Goal: Transaction & Acquisition: Purchase product/service

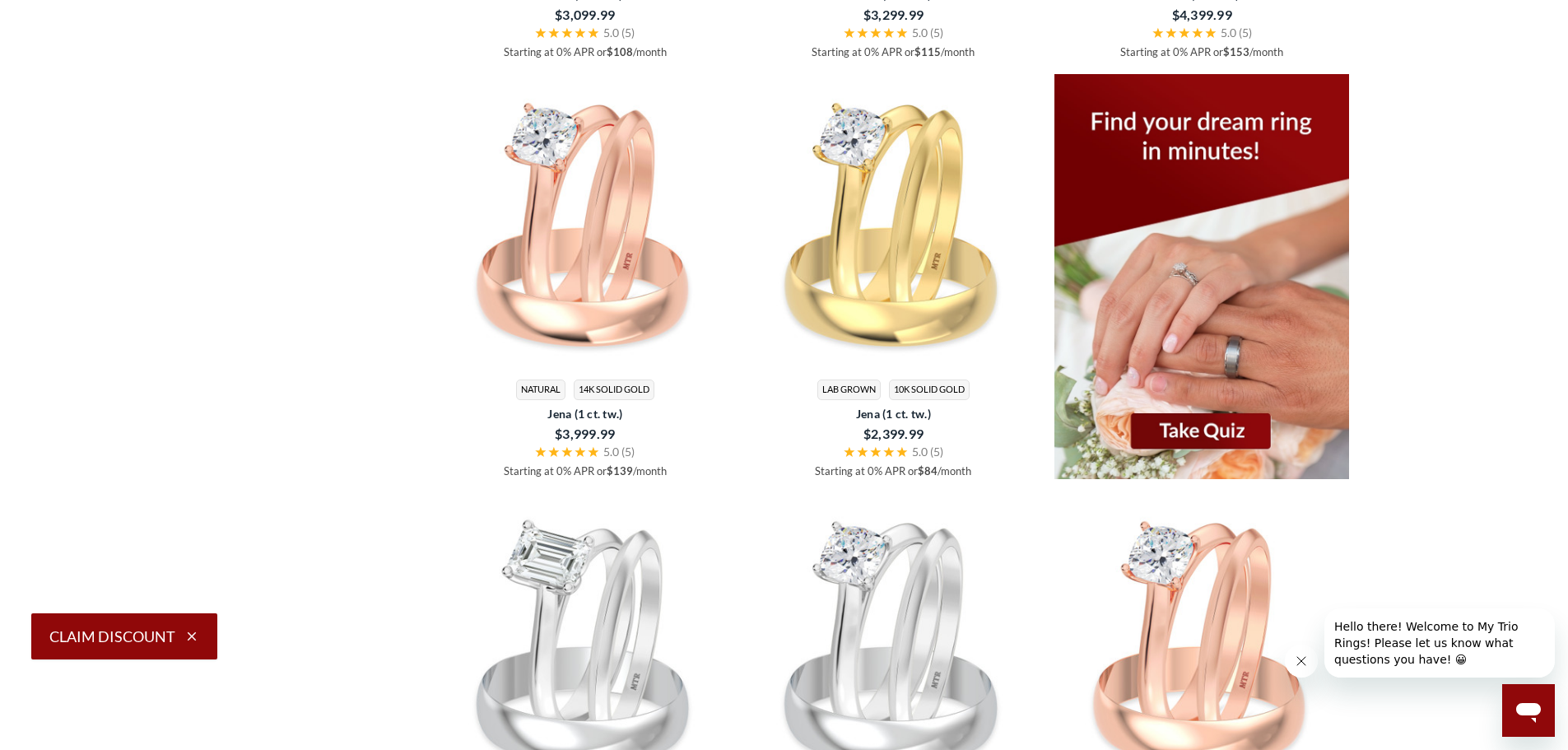
scroll to position [2962, 0]
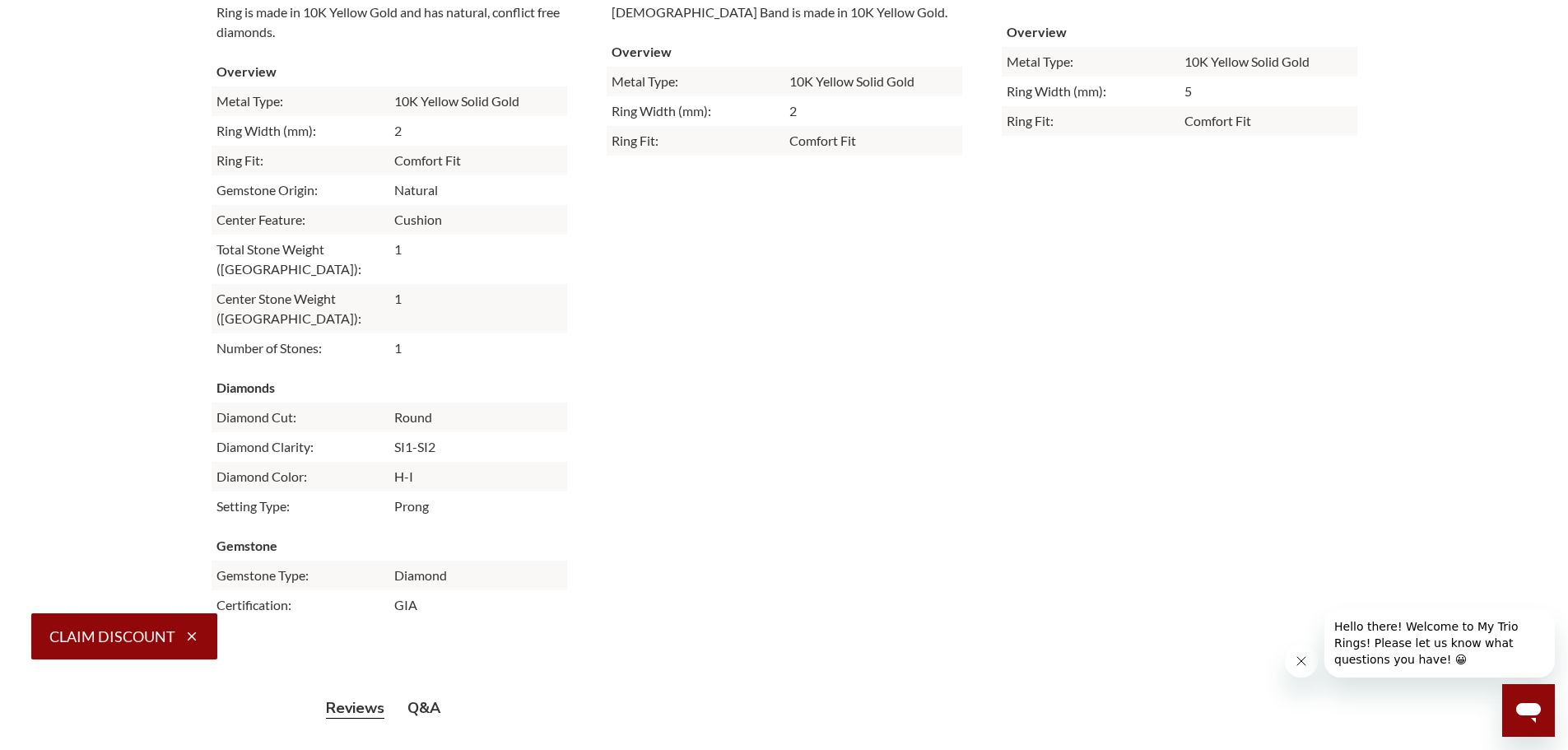
scroll to position [4609, 0]
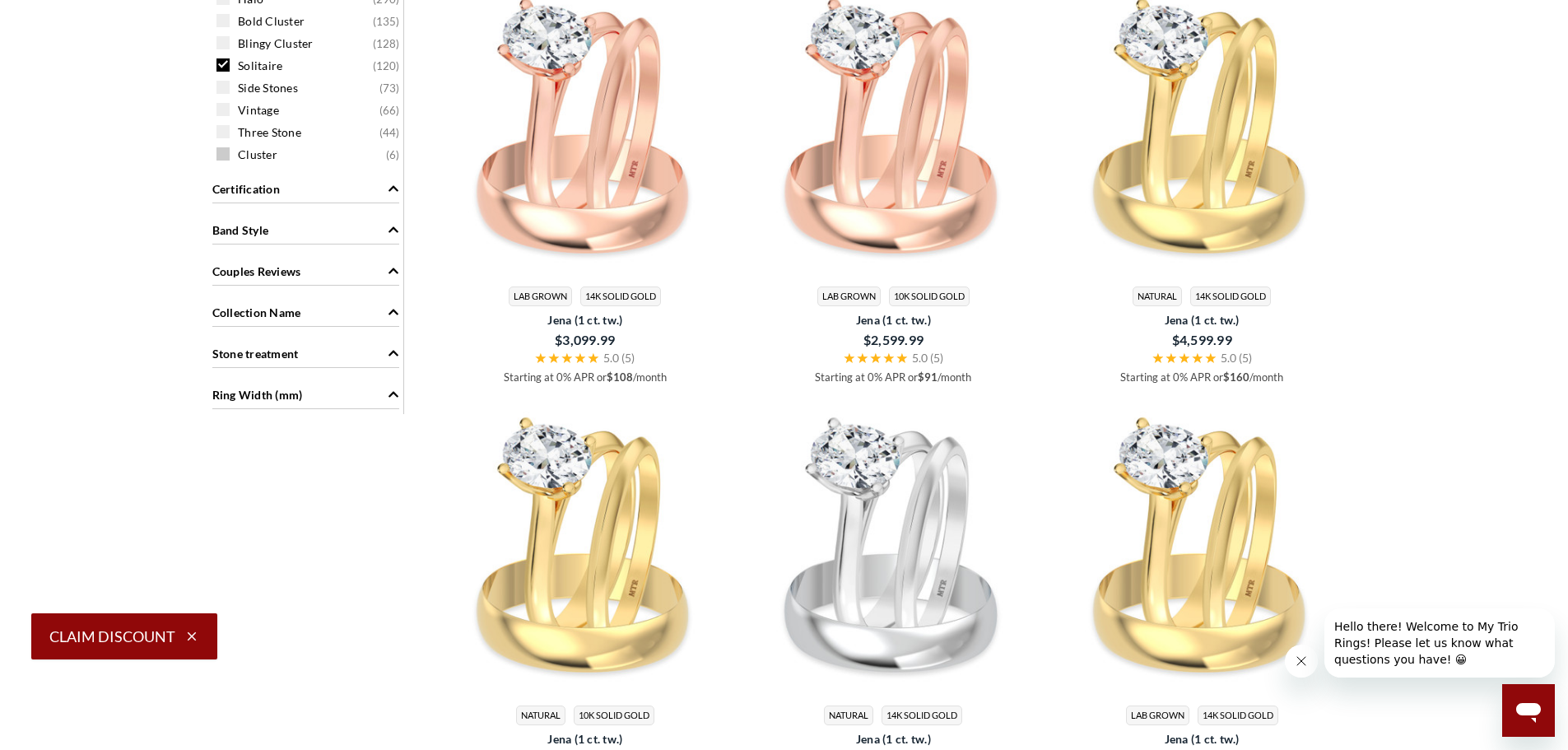
scroll to position [1893, 0]
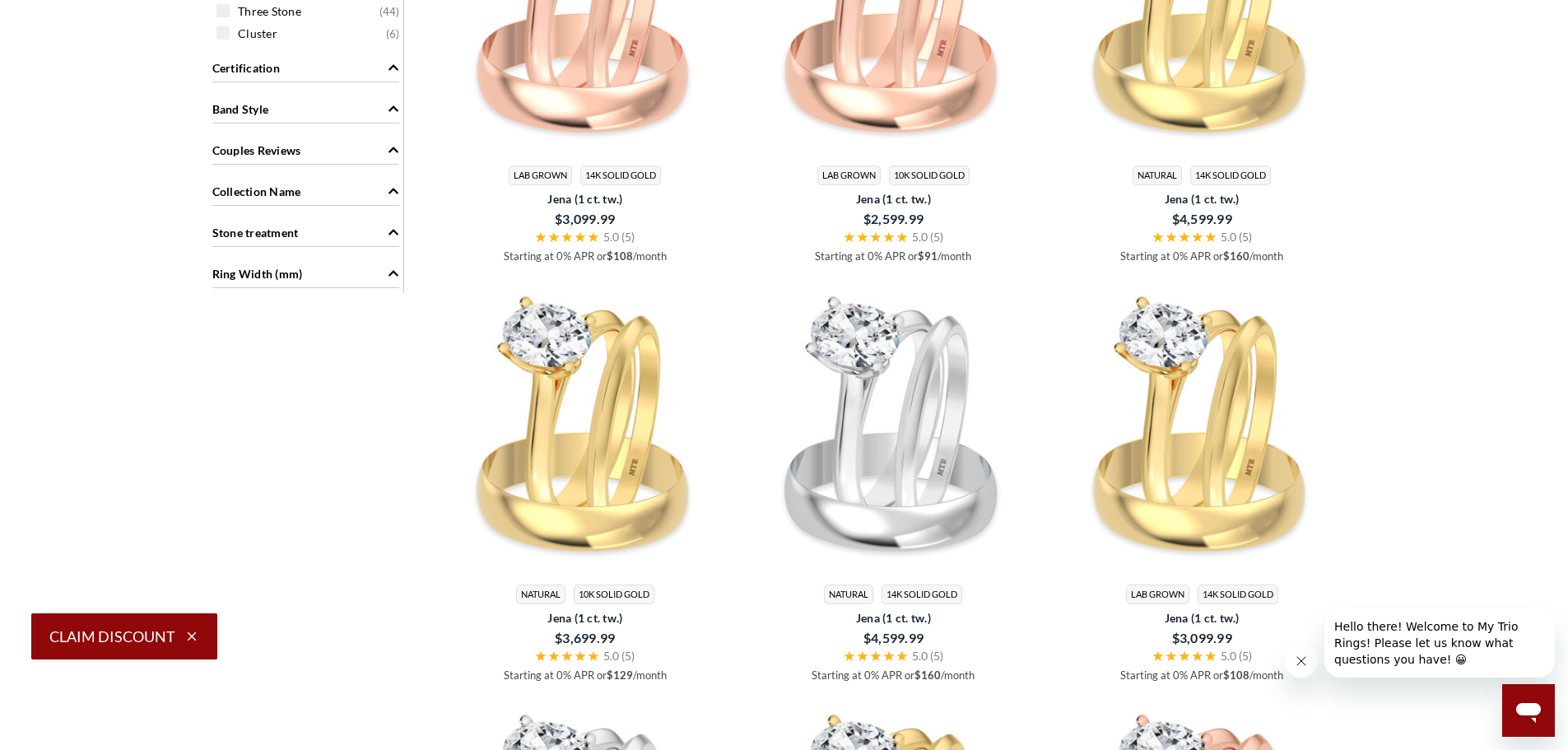
click at [274, 238] on span "Stone treatment" at bounding box center [255, 233] width 86 height 17
click at [276, 236] on span "Stone treatment" at bounding box center [255, 233] width 86 height 17
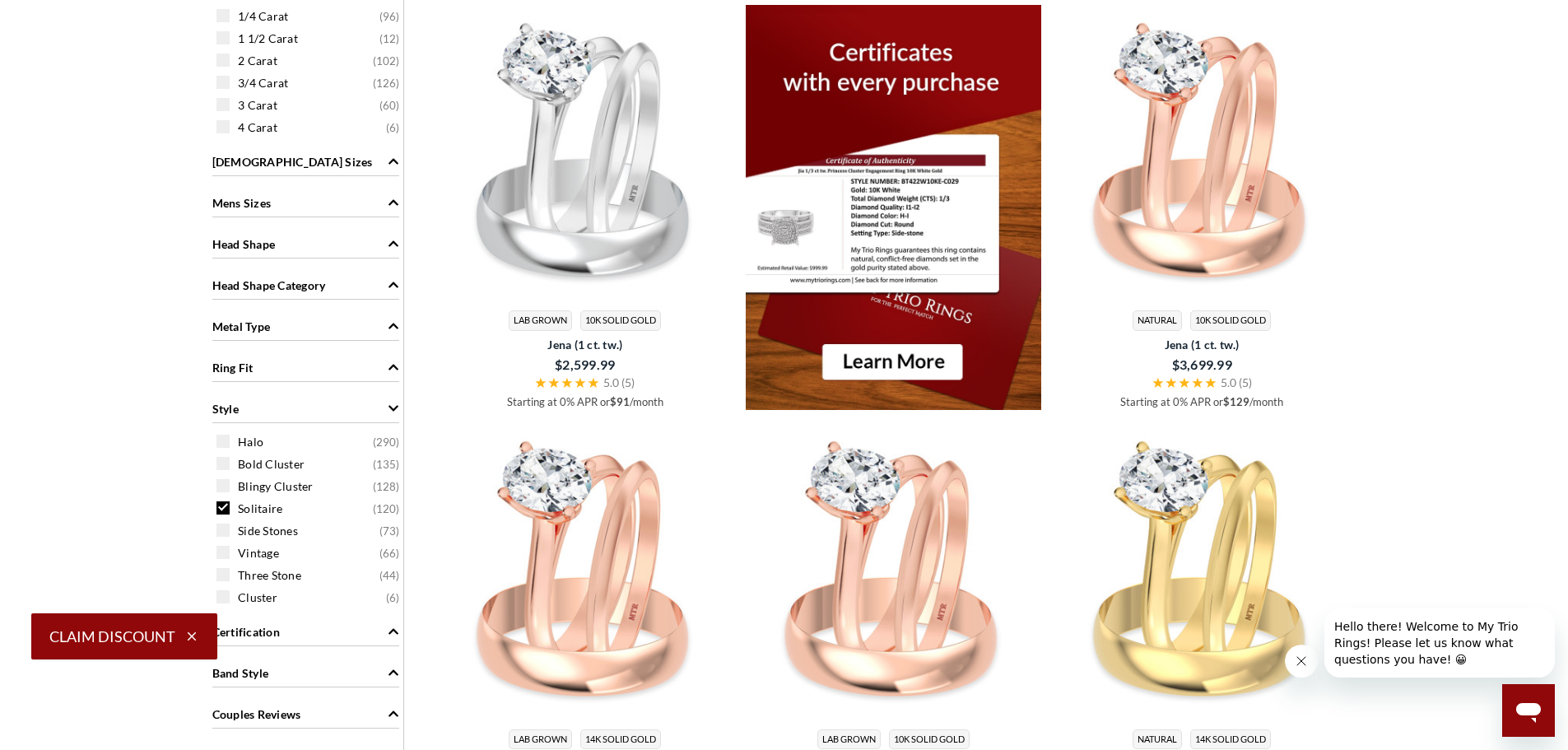
scroll to position [1235, 0]
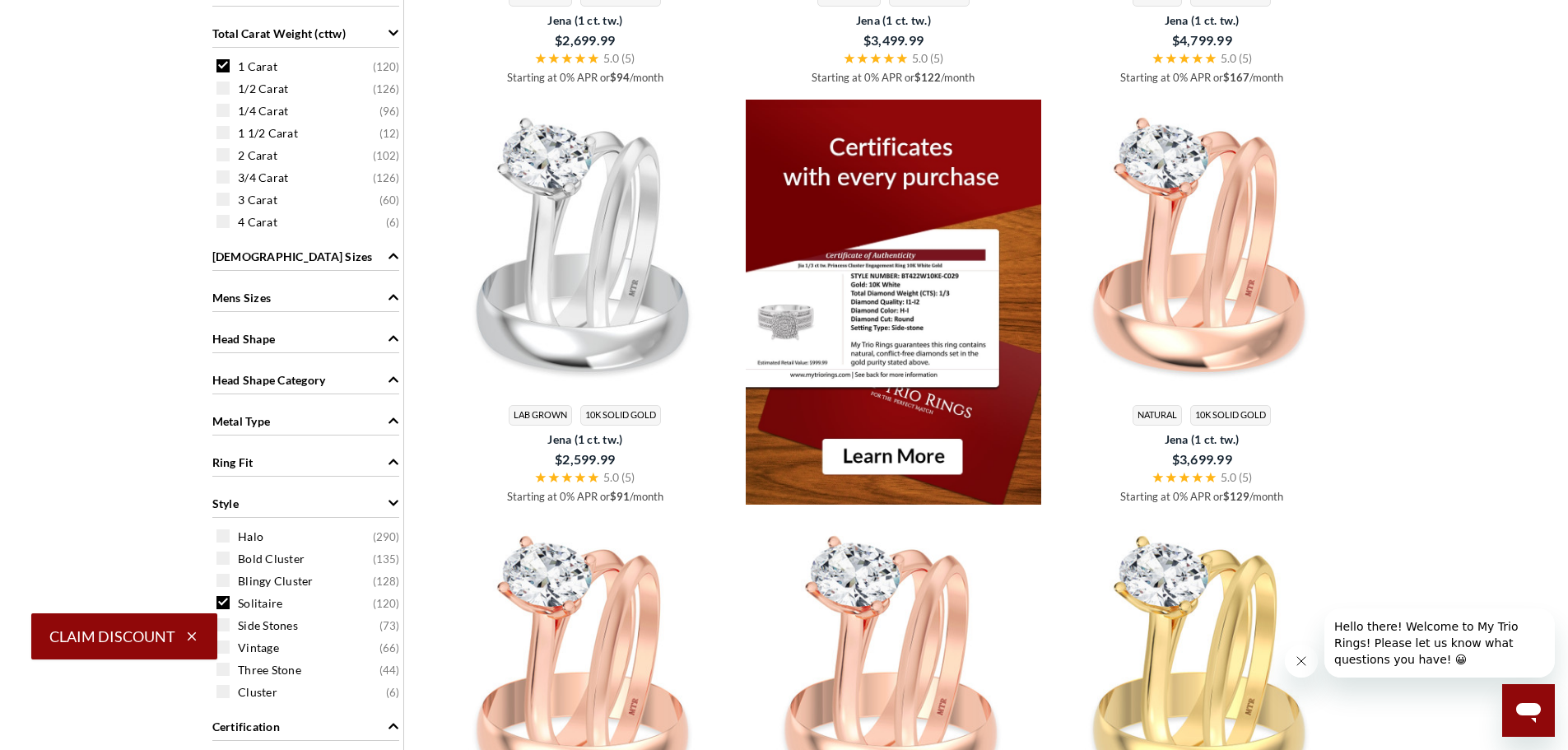
click at [276, 339] on div "Head Shape" at bounding box center [305, 338] width 187 height 31
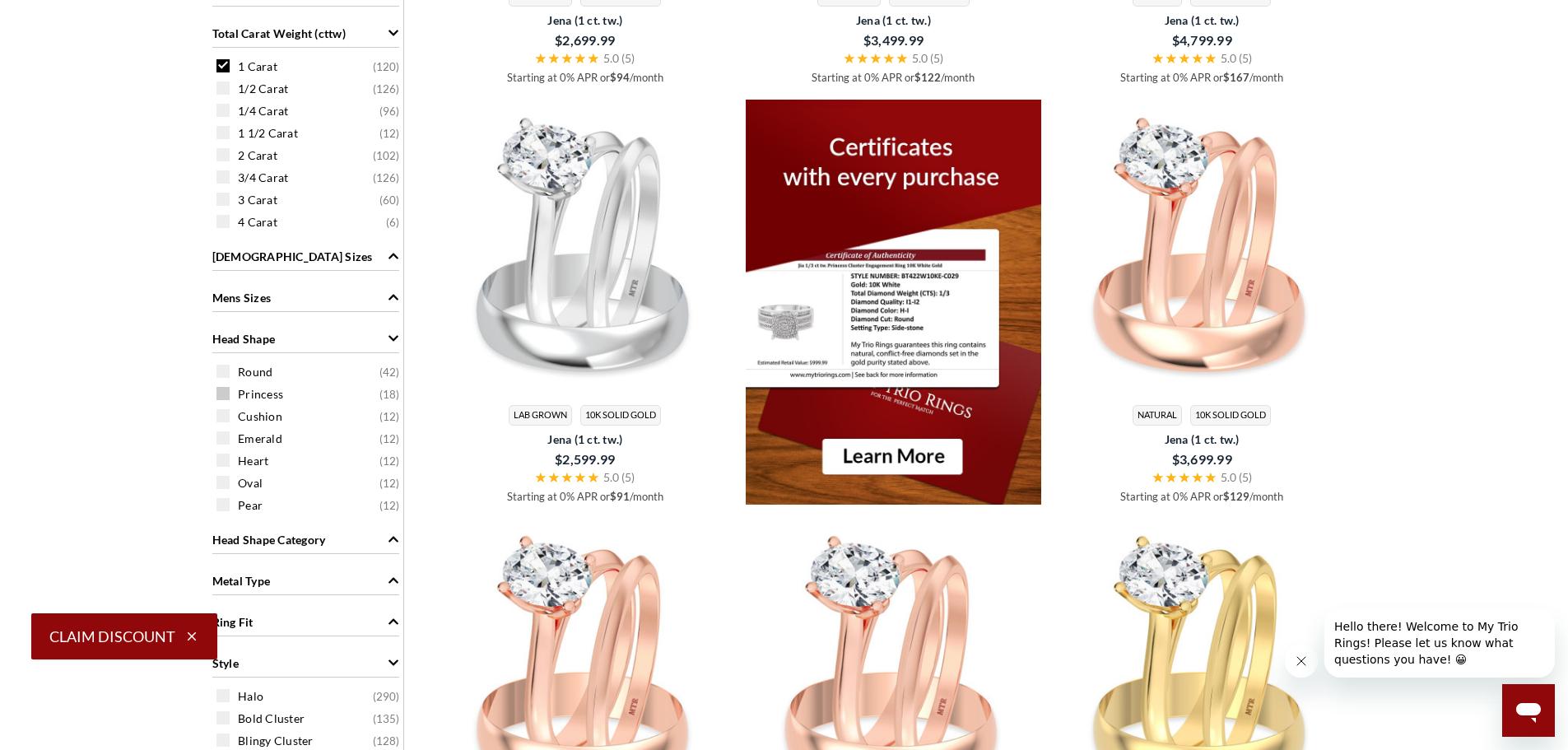
click at [256, 394] on span "Princess" at bounding box center [261, 394] width 45 height 17
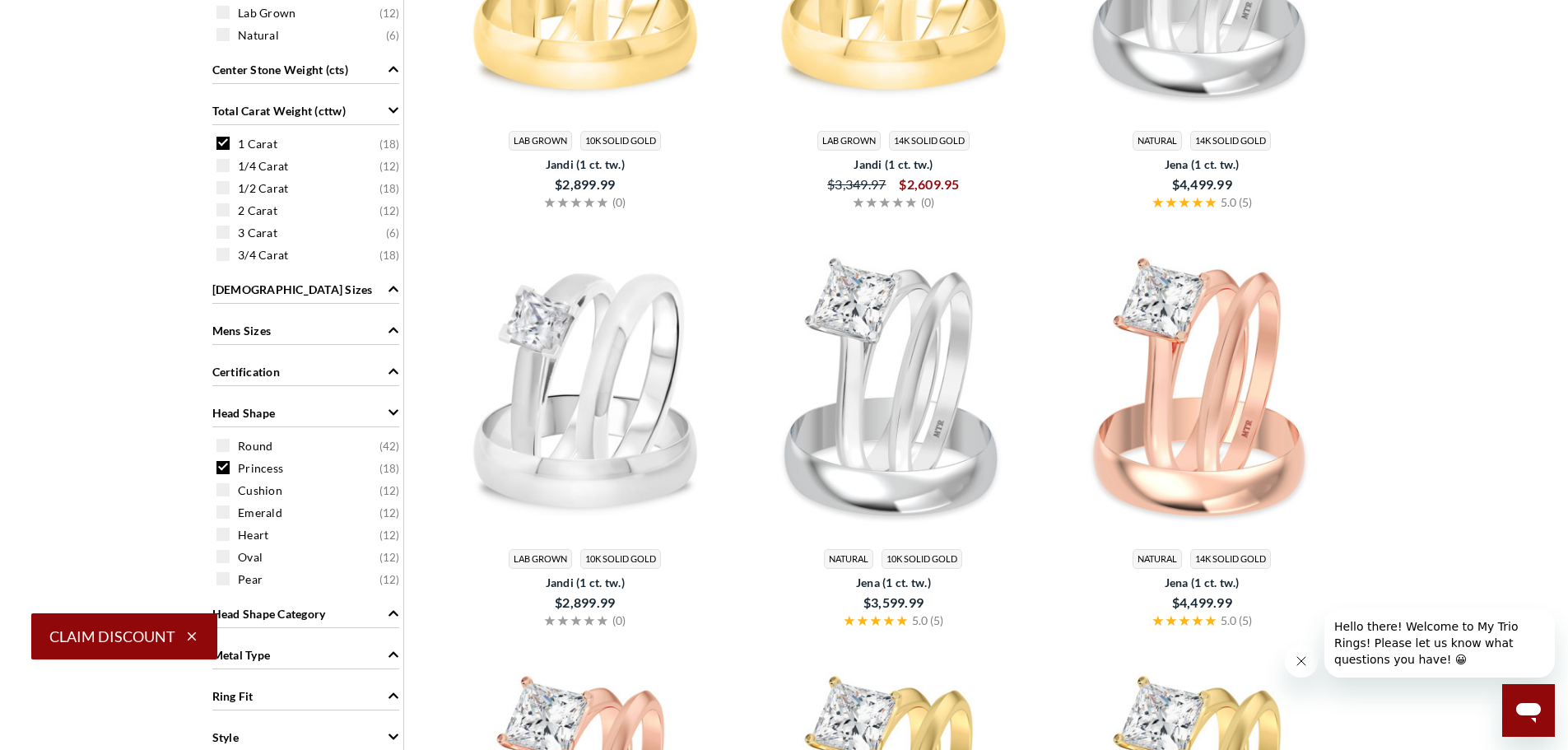
scroll to position [1068, 0]
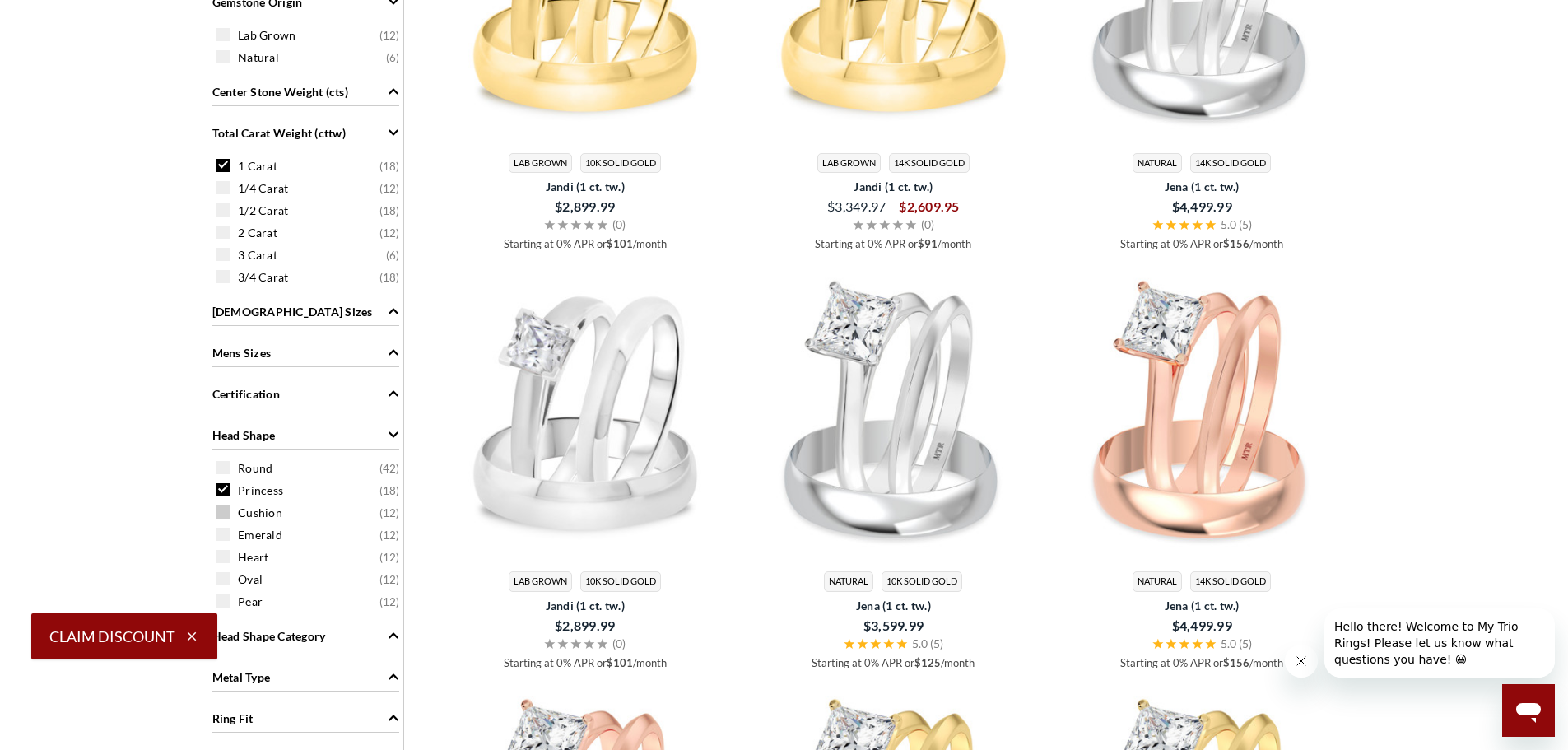
click at [256, 513] on span "Cushion" at bounding box center [260, 513] width 44 height 17
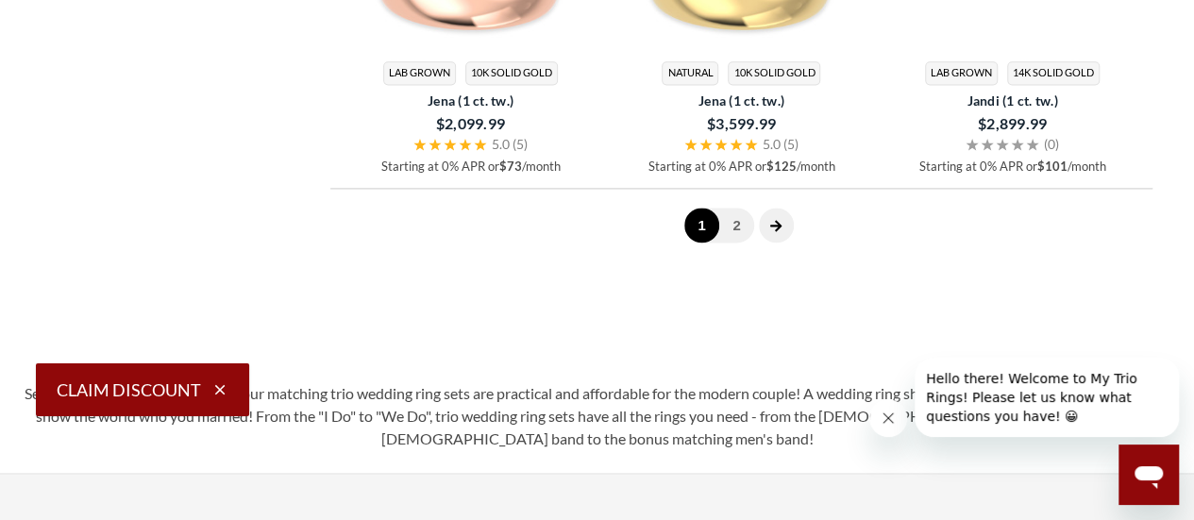
scroll to position [5214, 0]
